Goal: Information Seeking & Learning: Check status

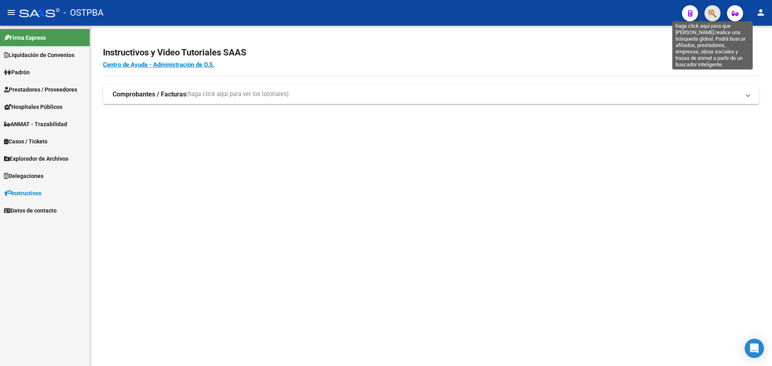
click at [713, 15] on icon "button" at bounding box center [713, 13] width 8 height 9
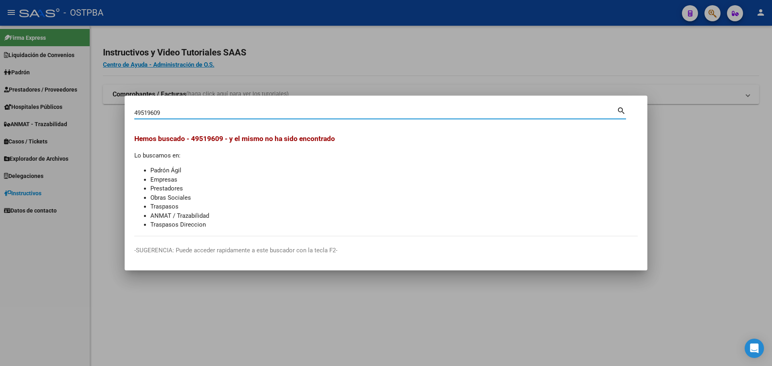
click at [191, 105] on mat-dialog-container "49519609 Buscar (apellido, dni, cuil, nro traspaso, cuit, obra social) search H…" at bounding box center [386, 183] width 523 height 175
click at [271, 109] on div "49519609 Buscar (apellido, dni, [PERSON_NAME], [PERSON_NAME], cuit, obra social)" at bounding box center [375, 113] width 483 height 12
type input "4"
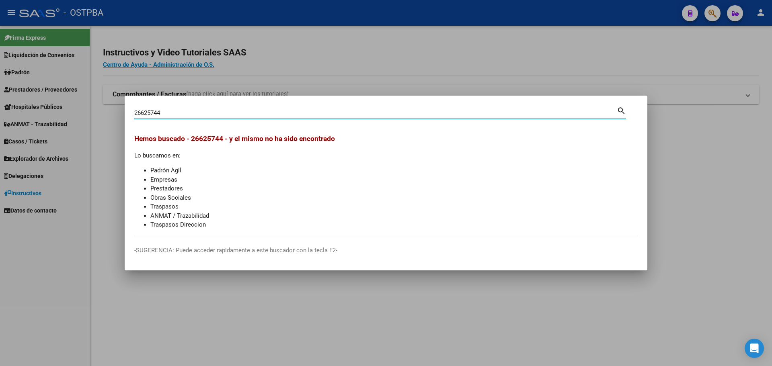
type input "26625744"
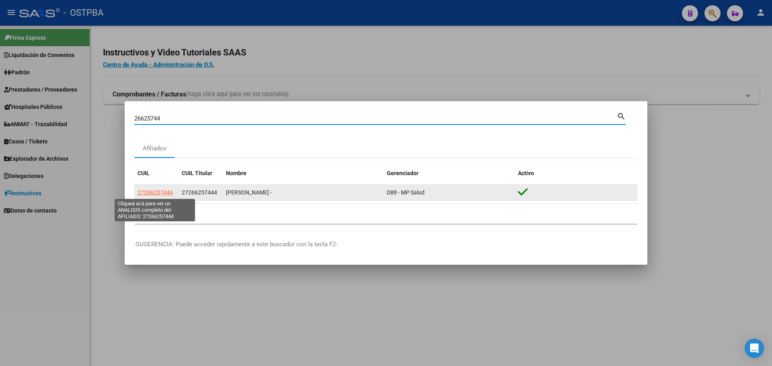
click at [157, 189] on span "27266257444" at bounding box center [155, 192] width 35 height 6
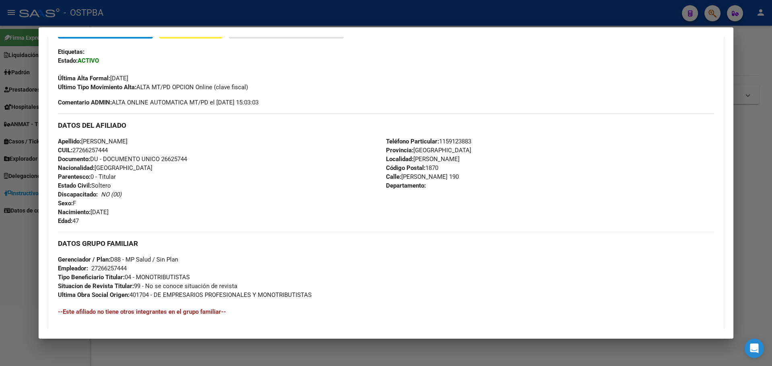
scroll to position [311, 0]
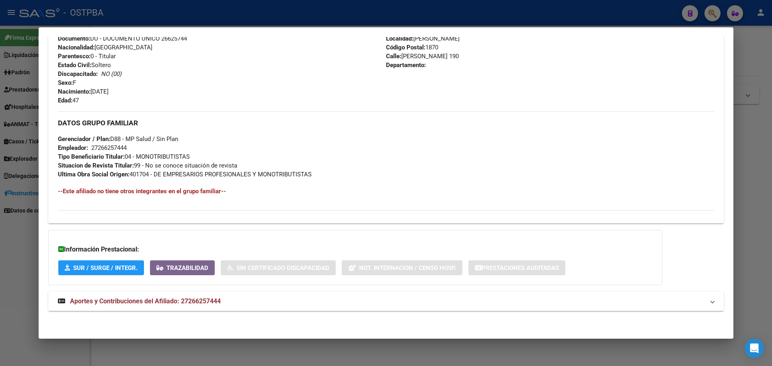
click at [148, 303] on span "Aportes y Contribuciones del Afiliado: 27266257444" at bounding box center [145, 302] width 151 height 8
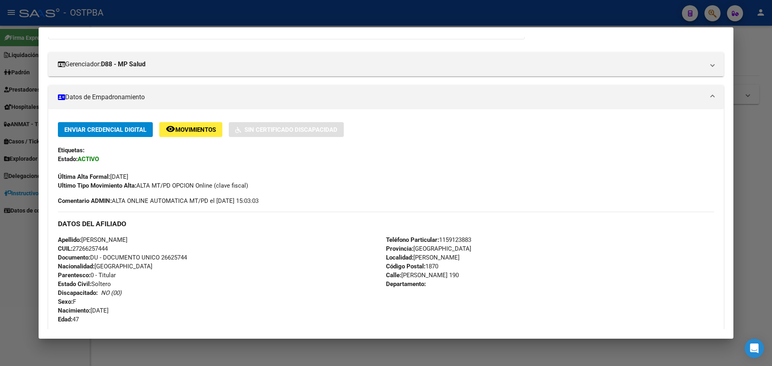
scroll to position [110, 0]
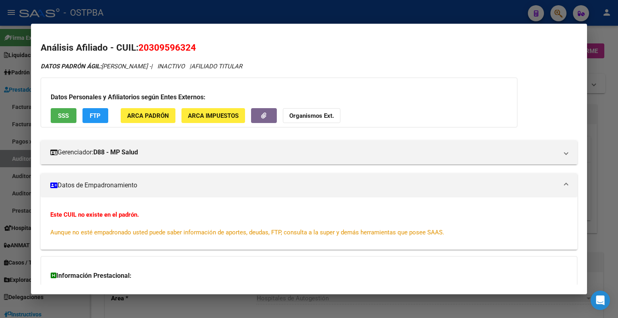
scroll to position [0, 471]
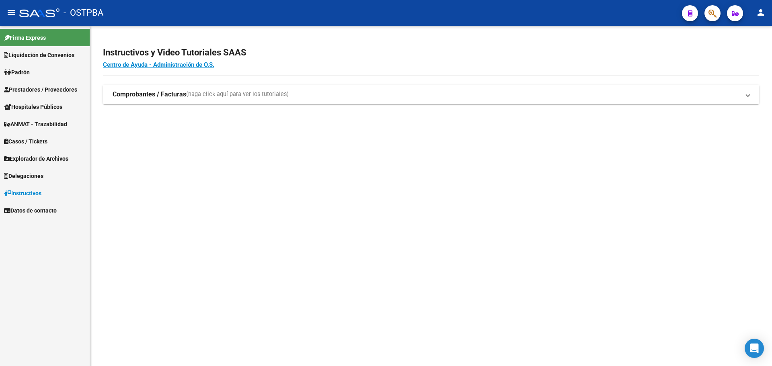
click at [715, 19] on span "button" at bounding box center [713, 13] width 8 height 16
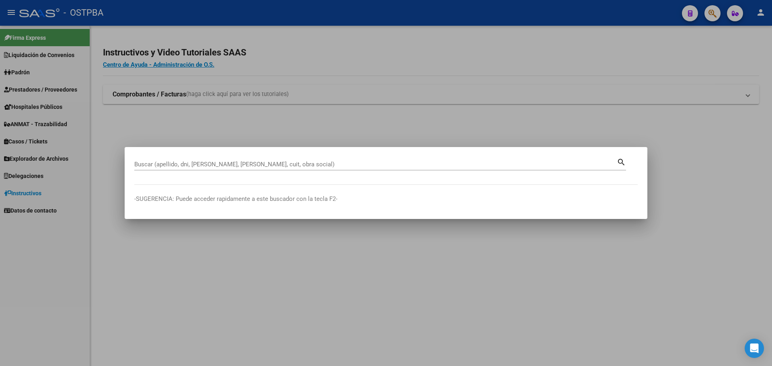
click at [278, 160] on div "Buscar (apellido, dni, [PERSON_NAME], [PERSON_NAME], cuit, obra social)" at bounding box center [375, 164] width 483 height 12
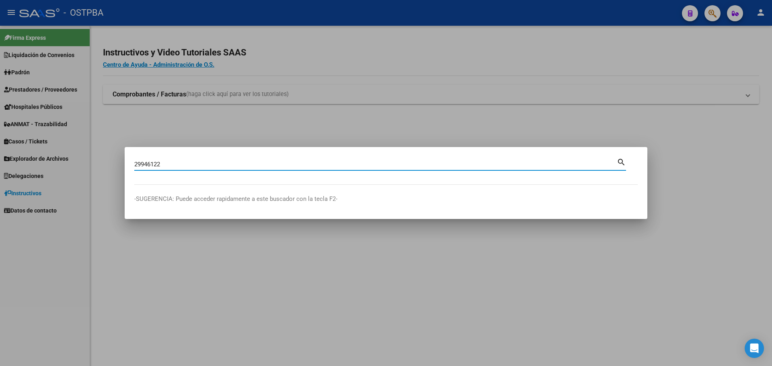
type input "29946122"
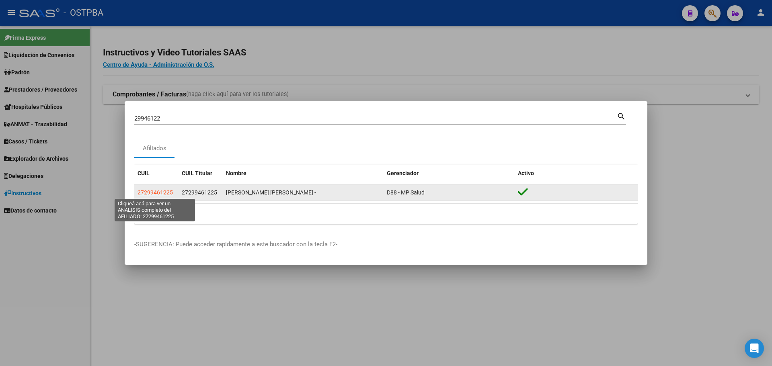
click at [162, 194] on span "27299461225" at bounding box center [155, 192] width 35 height 6
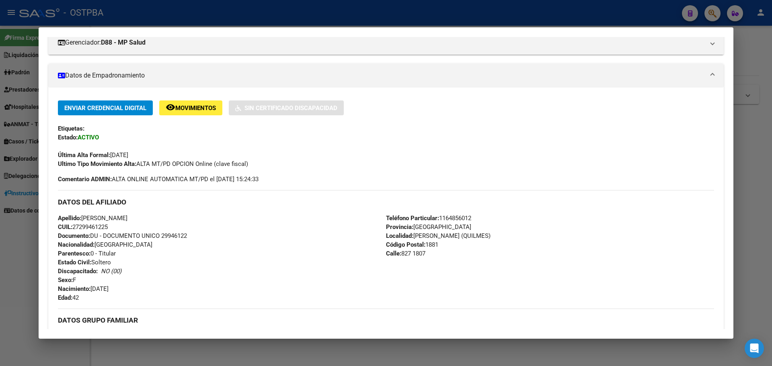
scroll to position [311, 0]
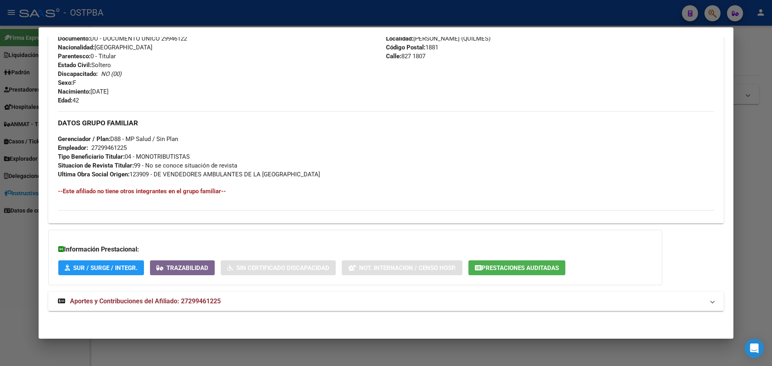
click at [109, 303] on span "Aportes y Contribuciones del Afiliado: 27299461225" at bounding box center [145, 302] width 151 height 8
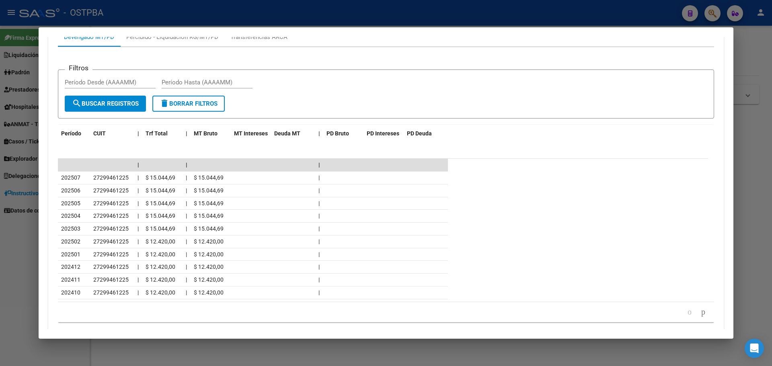
scroll to position [672, 0]
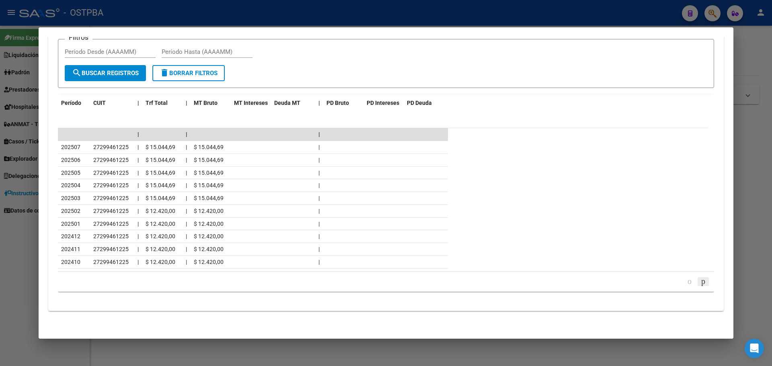
click at [700, 280] on icon "go to next page" at bounding box center [703, 282] width 6 height 10
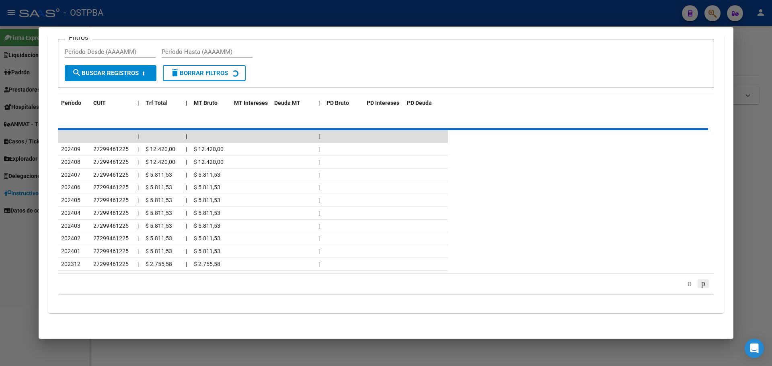
scroll to position [596, 0]
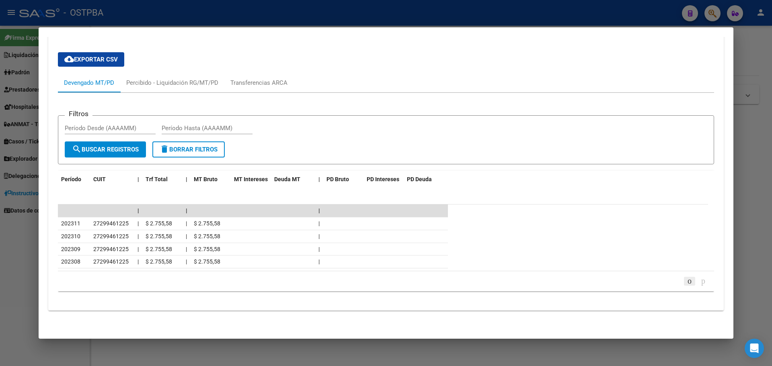
click at [687, 278] on icon "go to previous page" at bounding box center [690, 281] width 6 height 10
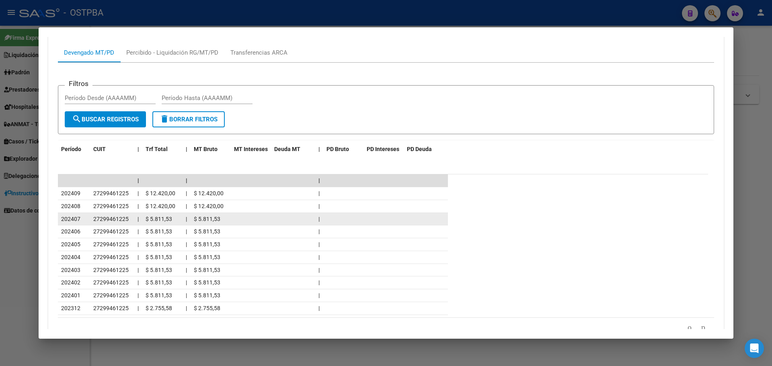
scroll to position [672, 0]
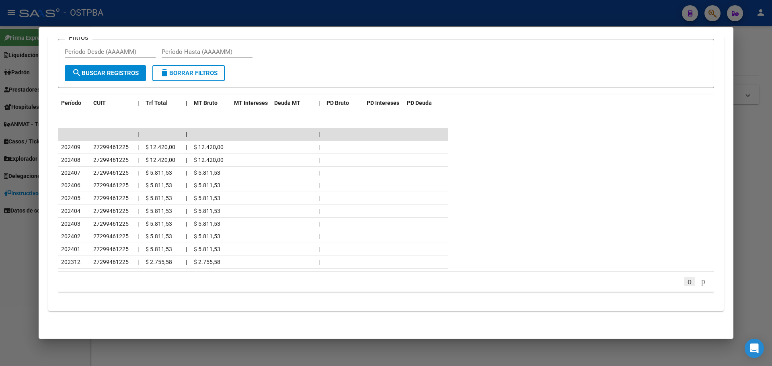
click at [687, 282] on icon "go to previous page" at bounding box center [690, 282] width 6 height 10
